Goal: Find specific page/section: Find specific page/section

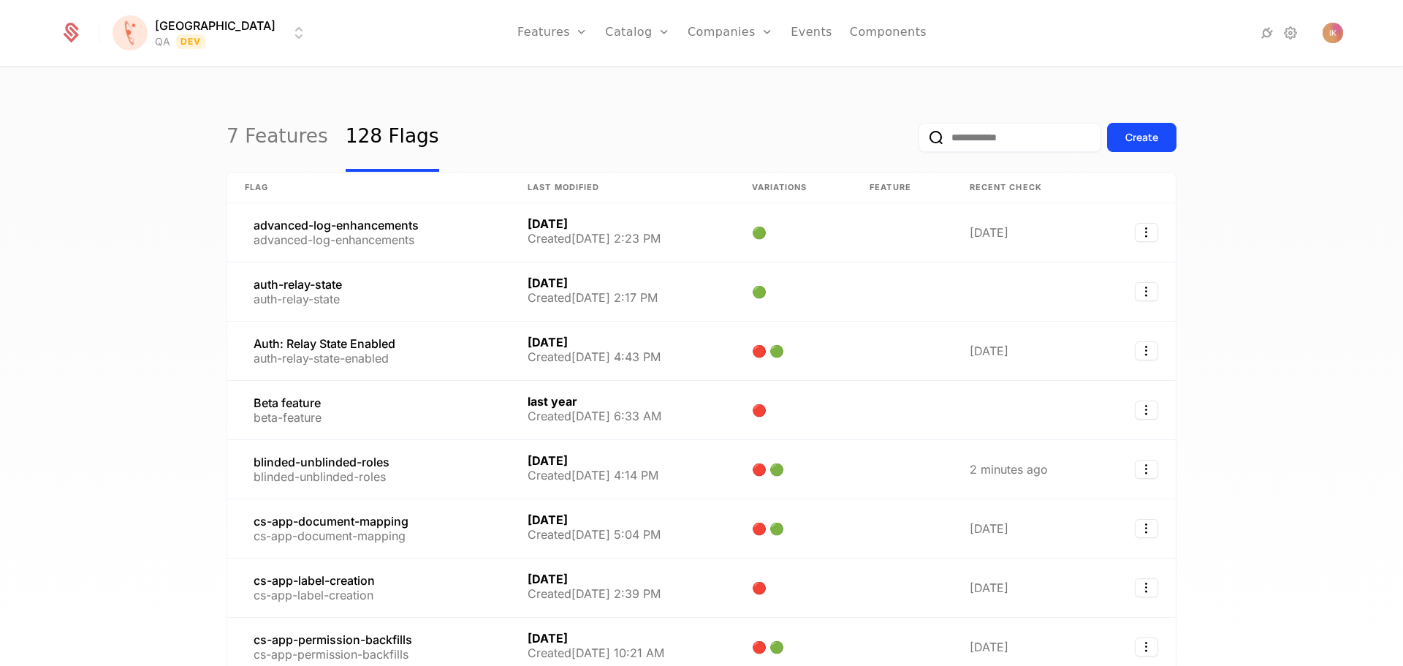
click at [1027, 137] on input "email" at bounding box center [1010, 137] width 183 height 29
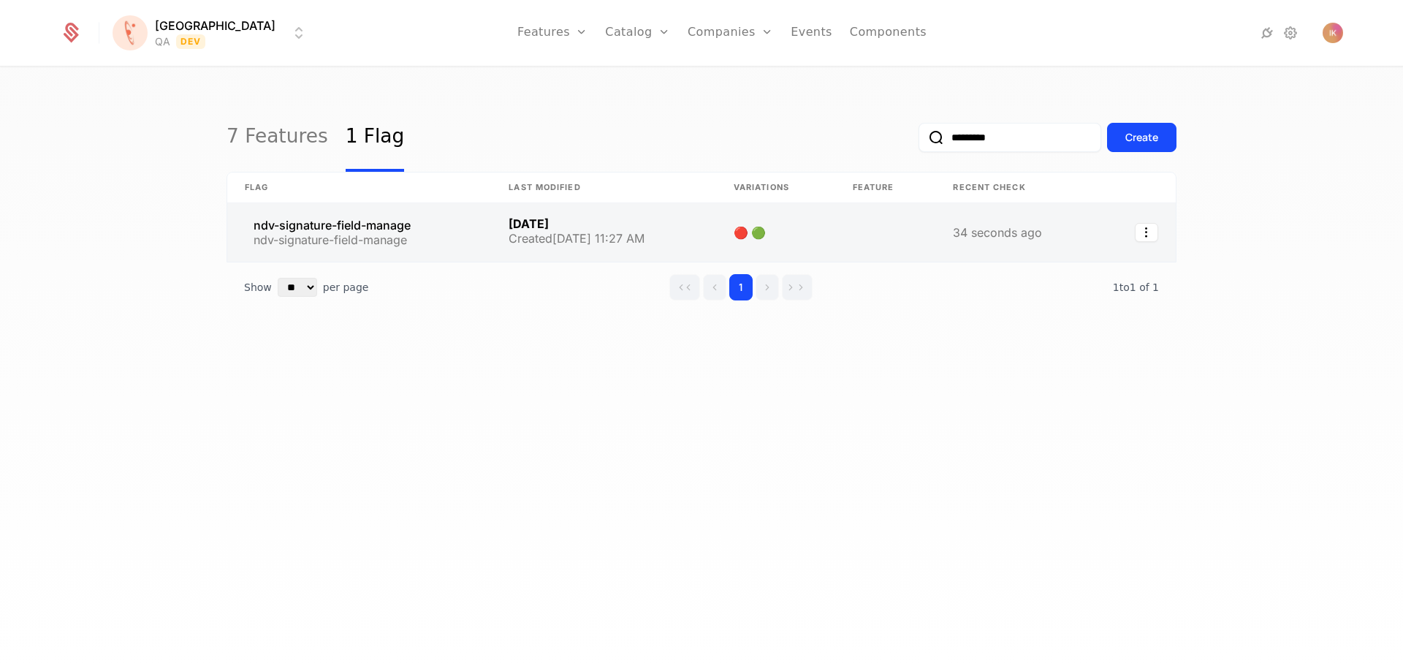
type input "*********"
click at [323, 230] on link at bounding box center [359, 232] width 264 height 58
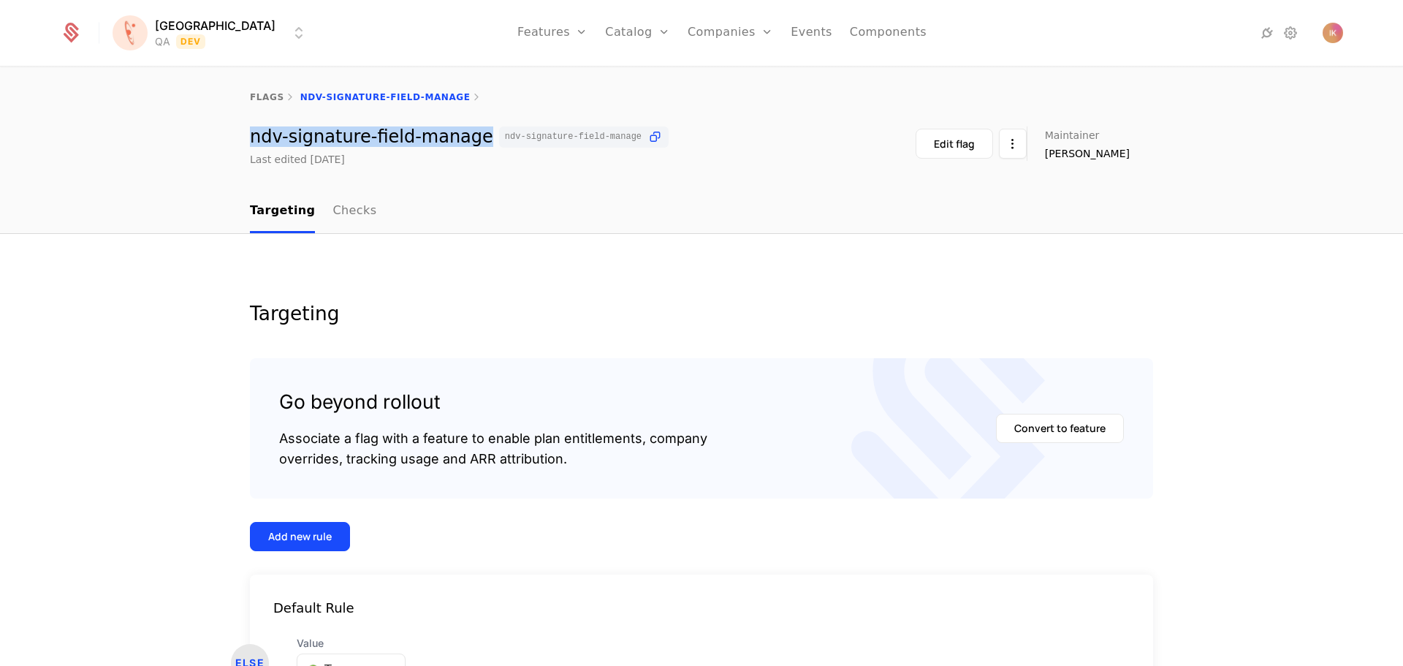
drag, startPoint x: 238, startPoint y: 143, endPoint x: 462, endPoint y: 143, distance: 223.7
click at [462, 143] on div "ndv-signature-field-manage ndv-signature-field-manage Last edited [DATE] Edit f…" at bounding box center [702, 146] width 950 height 40
copy div "ndv-signature-field-manage"
